Goal: Task Accomplishment & Management: Use online tool/utility

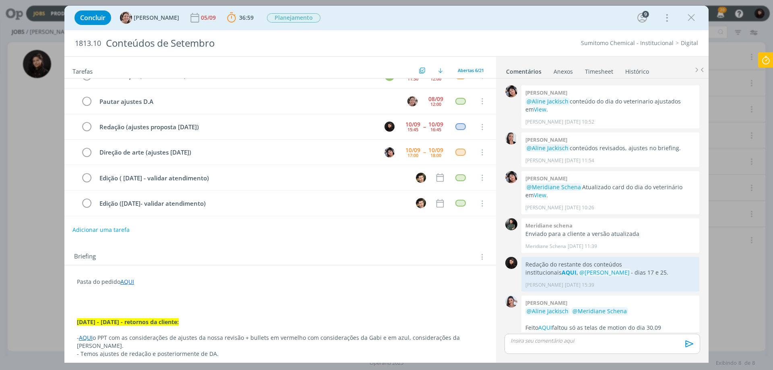
click at [126, 282] on link "AQUI" at bounding box center [127, 282] width 14 height 8
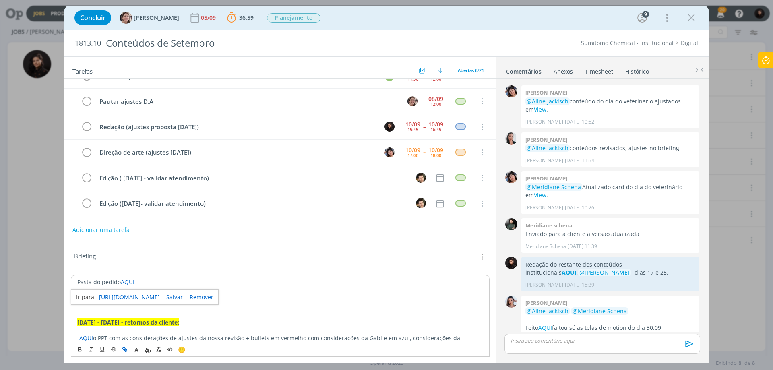
click at [140, 298] on link "[URL][DOMAIN_NAME]" at bounding box center [129, 297] width 61 height 10
click at [539, 337] on p "dialog" at bounding box center [602, 340] width 183 height 7
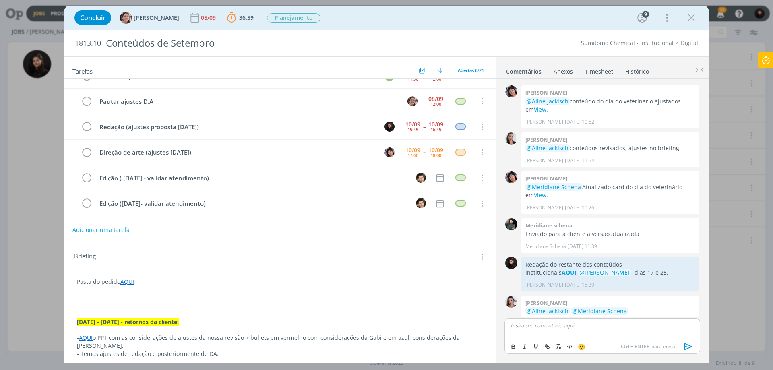
scroll to position [447, 0]
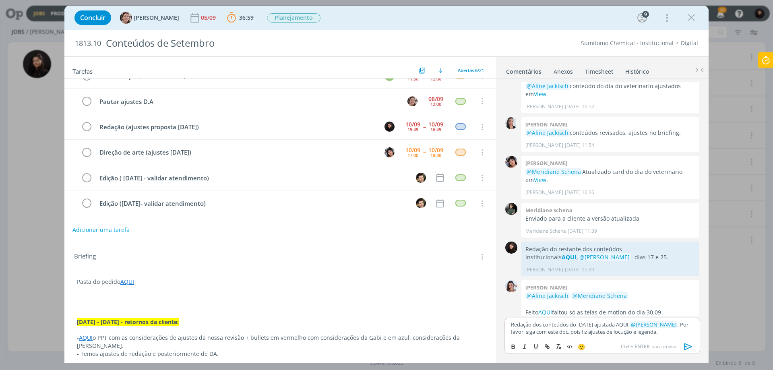
drag, startPoint x: 637, startPoint y: 318, endPoint x: 649, endPoint y: 319, distance: 11.3
click at [649, 321] on p "Redação dos conteúdos do [DATE] ajustada AQUI, ﻿ @ [PERSON_NAME] ﻿ . Por favor,…" at bounding box center [602, 328] width 183 height 15
click at [511, 347] on icon "dialog" at bounding box center [513, 346] width 6 height 6
click at [547, 347] on icon "dialog" at bounding box center [546, 345] width 2 height 2
paste input "[URL][DOMAIN_NAME]"
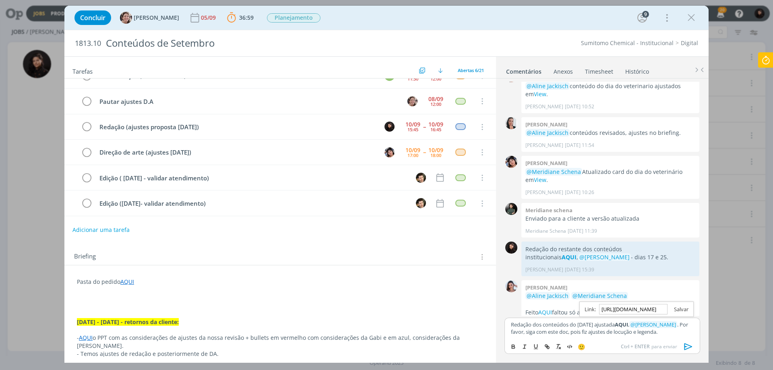
scroll to position [0, 207]
click at [677, 306] on link "dialog" at bounding box center [677, 309] width 21 height 7
click at [550, 333] on p "Redação dos conteúdos do [DATE] ajustada AQUI , ﻿ @ [PERSON_NAME] ﻿ . Por favor…" at bounding box center [602, 328] width 183 height 15
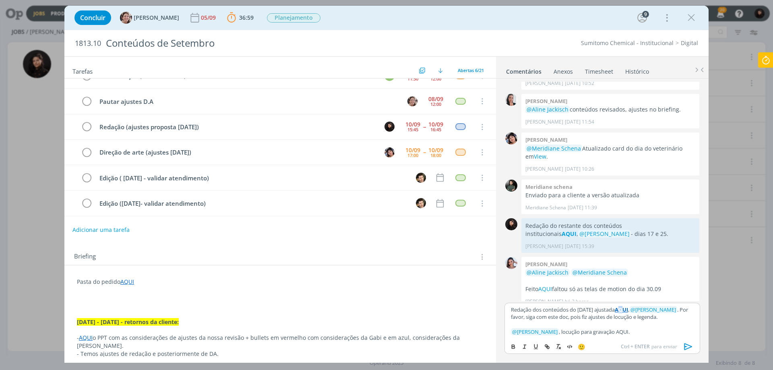
click at [628, 306] on strong "AQUI" at bounding box center [621, 309] width 13 height 7
click at [619, 320] on link "[URL][DOMAIN_NAME]" at bounding box center [591, 325] width 55 height 10
click at [620, 331] on p "﻿ @ [PERSON_NAME] ﻿ , locução para gravação AQUI." at bounding box center [602, 331] width 183 height 7
drag, startPoint x: 610, startPoint y: 331, endPoint x: 621, endPoint y: 334, distance: 11.6
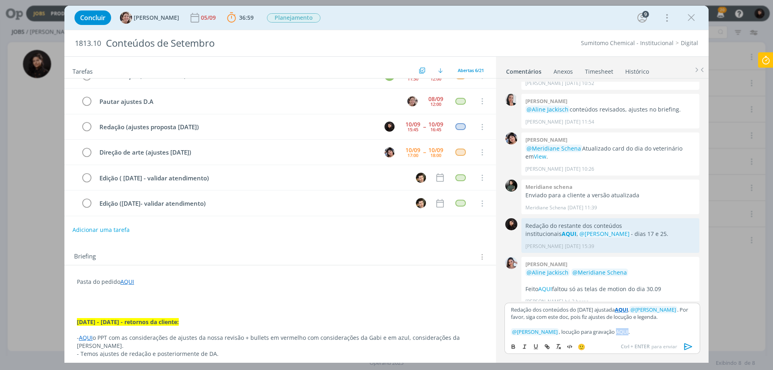
click at [621, 334] on p "﻿ @ [PERSON_NAME] ﻿ , locução para gravação AQUI." at bounding box center [602, 331] width 183 height 7
click at [514, 347] on icon "dialog" at bounding box center [513, 346] width 6 height 6
click at [547, 345] on icon "dialog" at bounding box center [546, 345] width 2 height 2
paste input "[URL][DOMAIN_NAME]"
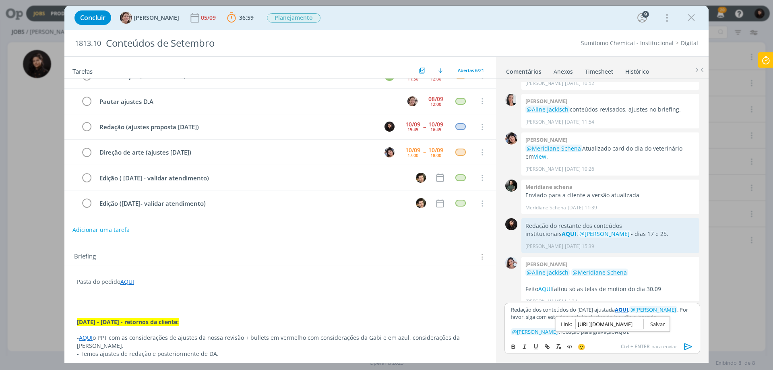
type input "[URL][DOMAIN_NAME]"
click at [651, 320] on link "dialog" at bounding box center [654, 323] width 21 height 7
click at [648, 329] on p "﻿ @ [PERSON_NAME] ﻿ , locução para gravação AQUI ." at bounding box center [602, 331] width 183 height 7
click at [689, 347] on icon "dialog" at bounding box center [688, 347] width 12 height 12
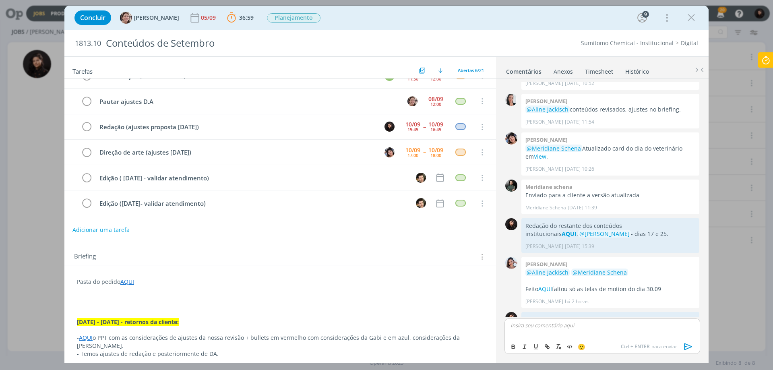
scroll to position [510, 0]
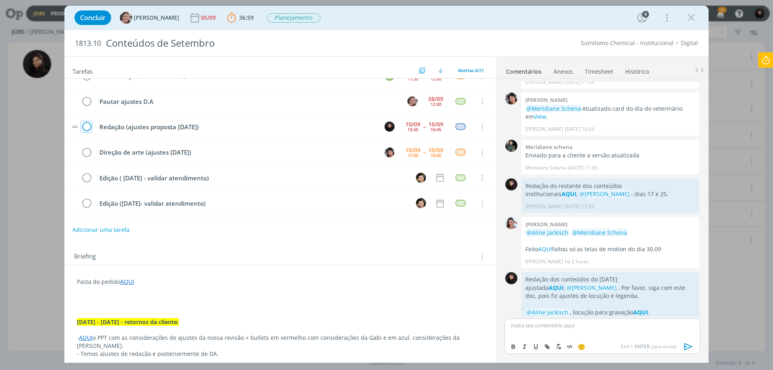
click at [87, 130] on icon "dialog" at bounding box center [86, 127] width 11 height 12
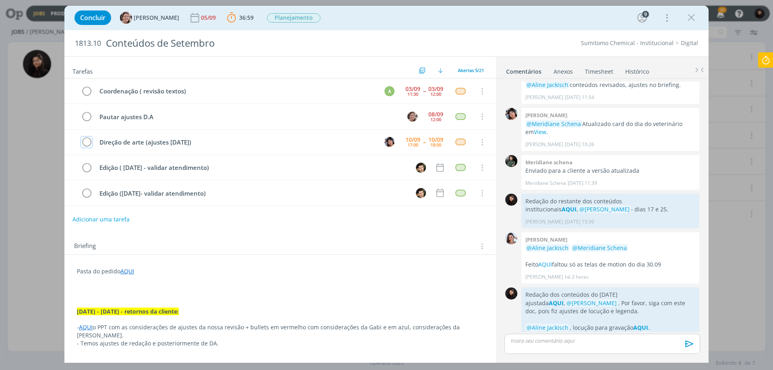
scroll to position [0, 0]
click at [766, 60] on icon at bounding box center [765, 60] width 14 height 16
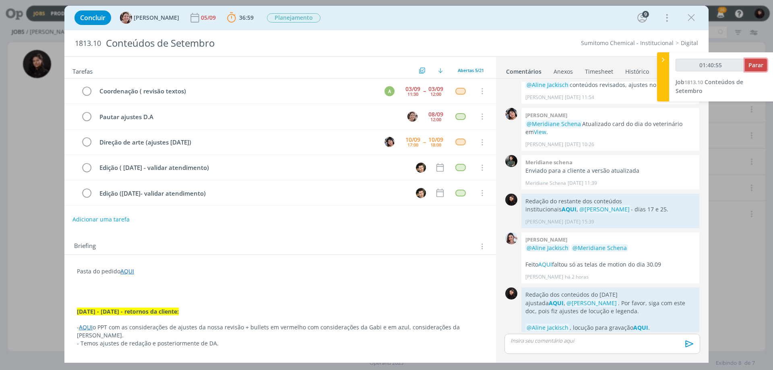
type input "01:40:56"
click at [756, 65] on span "Parar" at bounding box center [755, 65] width 15 height 8
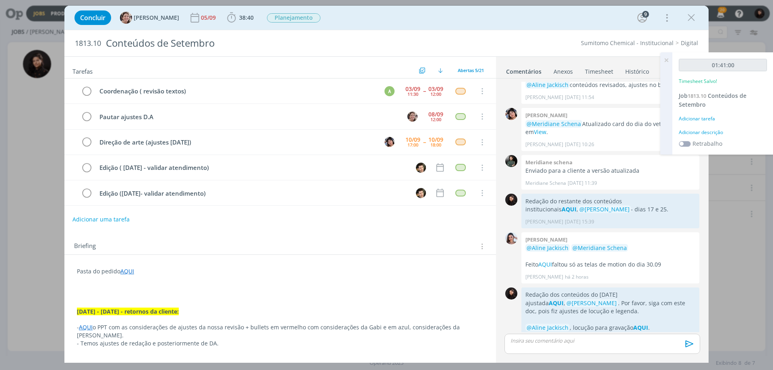
click at [704, 131] on div "Adicionar descrição" at bounding box center [723, 132] width 88 height 7
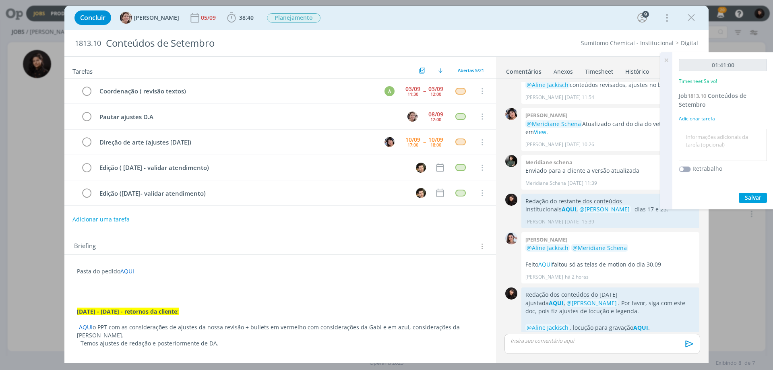
click at [705, 146] on textarea at bounding box center [723, 145] width 84 height 29
type textarea "Redação - Ajustes"
click at [752, 197] on span "Salvar" at bounding box center [753, 198] width 17 height 8
click at [664, 62] on icon at bounding box center [666, 60] width 14 height 16
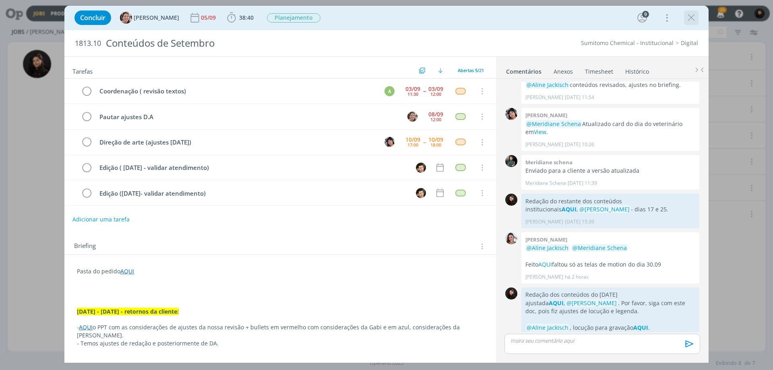
click at [689, 15] on icon "dialog" at bounding box center [691, 18] width 12 height 12
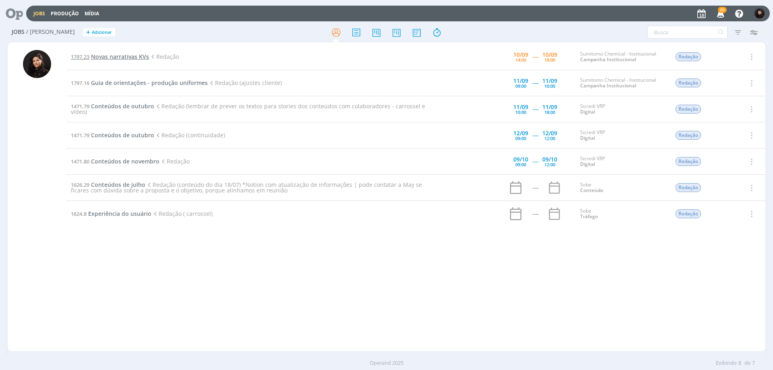
click at [143, 58] on span "Novas narrativas KVs" at bounding box center [120, 57] width 58 height 8
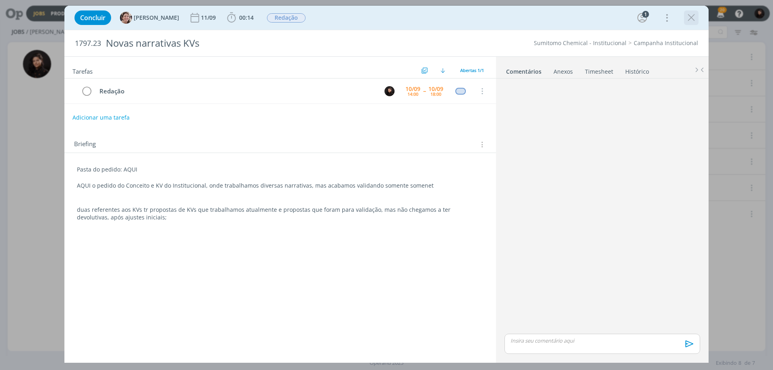
click at [692, 20] on icon "dialog" at bounding box center [691, 18] width 12 height 12
